Goal: Check status: Check status

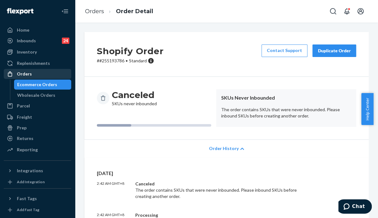
click at [41, 71] on div "Orders" at bounding box center [37, 73] width 66 height 9
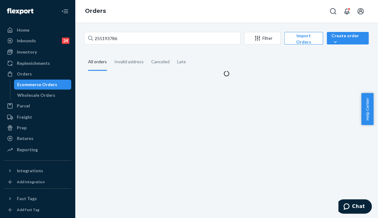
drag, startPoint x: 143, startPoint y: 24, endPoint x: 140, endPoint y: 33, distance: 9.5
click at [143, 24] on div "255193786 Filter Import Orders Create order Ecommerce order Removal order All o…" at bounding box center [226, 120] width 303 height 195
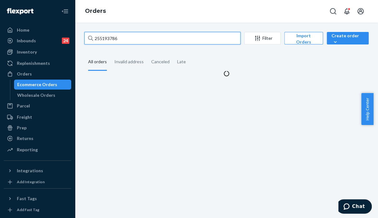
drag, startPoint x: 139, startPoint y: 34, endPoint x: 93, endPoint y: 38, distance: 47.1
click at [93, 38] on div "255193786" at bounding box center [162, 38] width 156 height 13
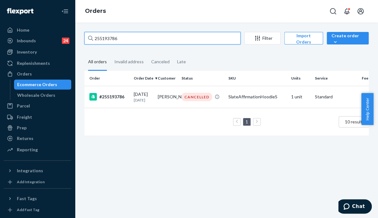
paste input "4909519"
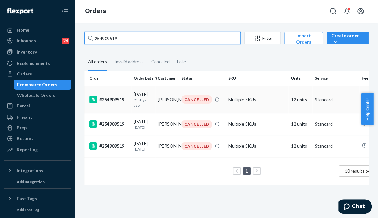
type input "254909519"
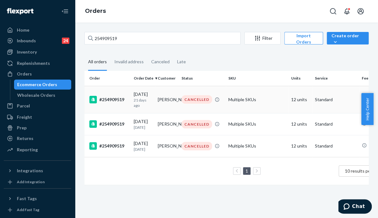
click at [262, 98] on td "Multiple SKUs" at bounding box center [257, 99] width 63 height 27
